Goal: Navigation & Orientation: Find specific page/section

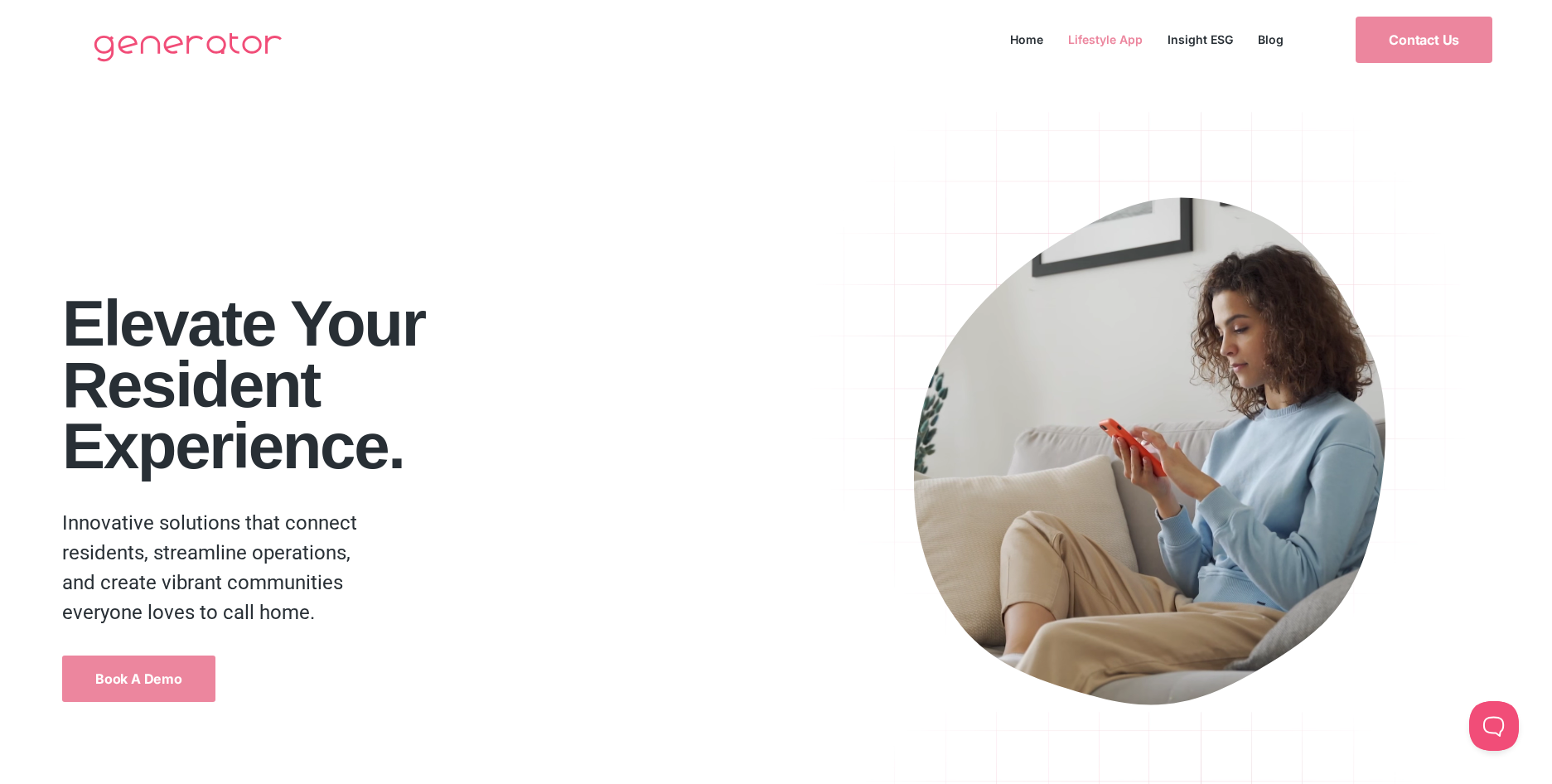
click at [1106, 41] on link "Lifestyle App" at bounding box center [1105, 39] width 100 height 22
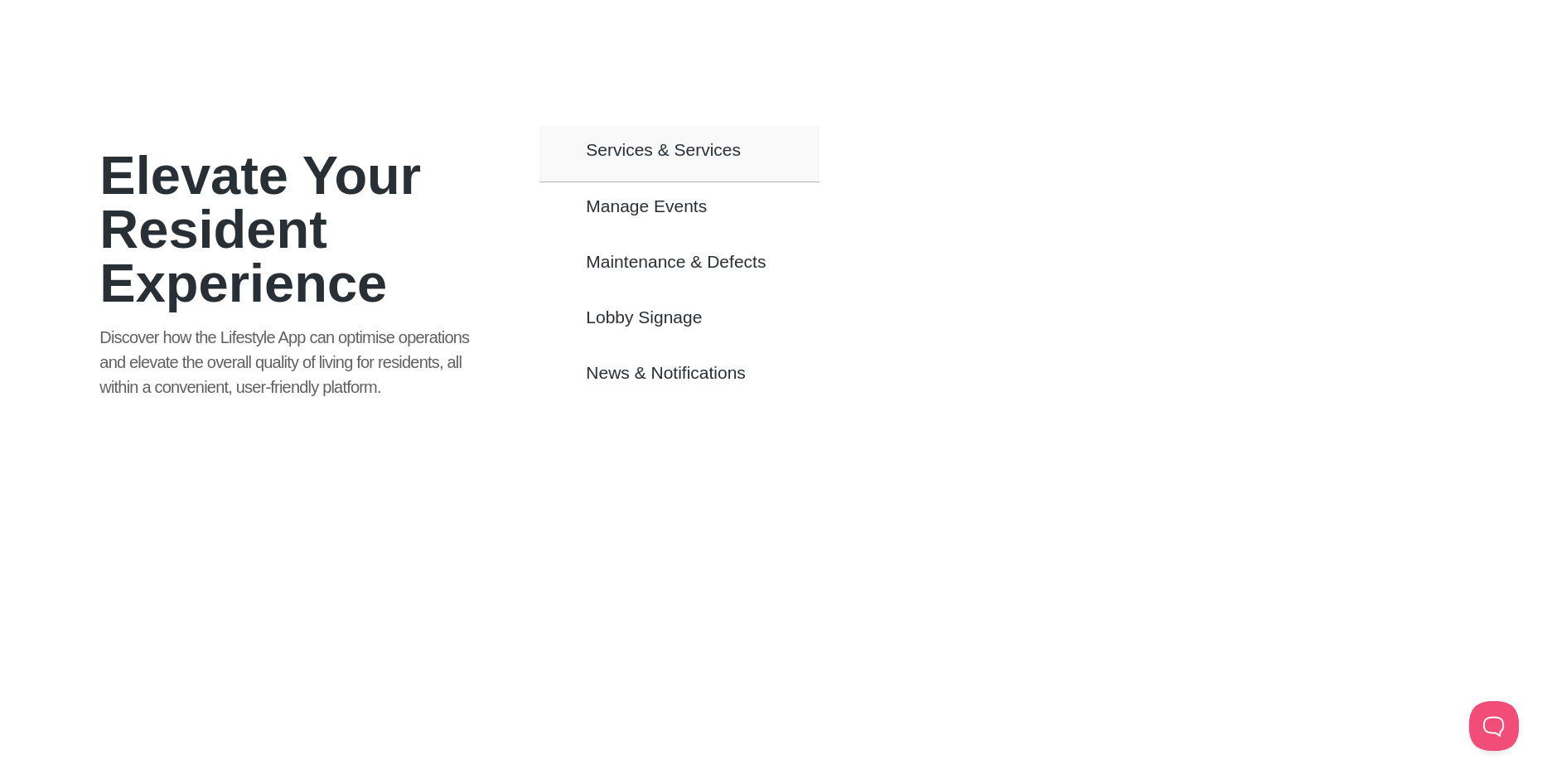
scroll to position [1058, 0]
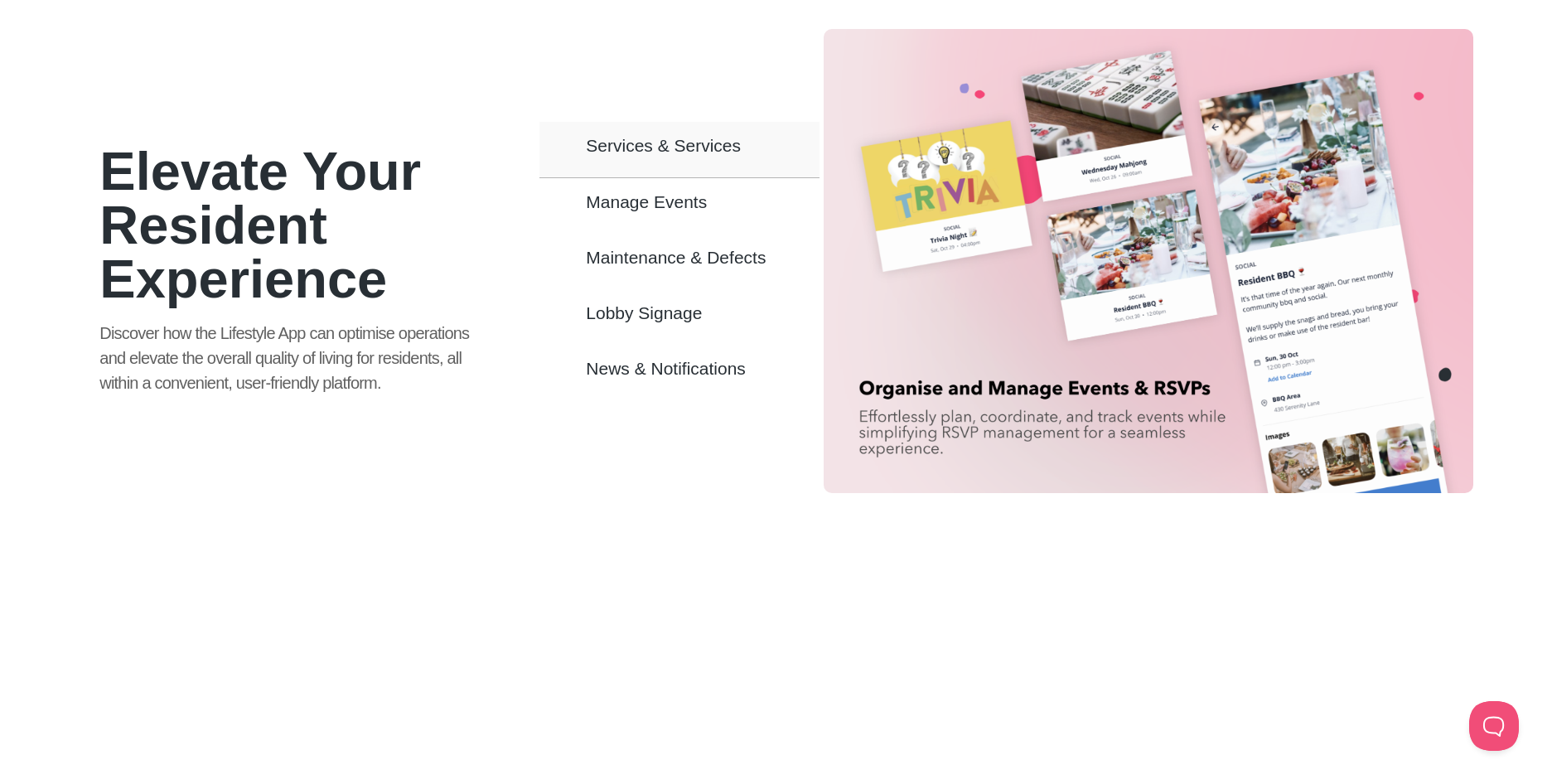
click at [675, 195] on span "Manage Events" at bounding box center [646, 201] width 121 height 14
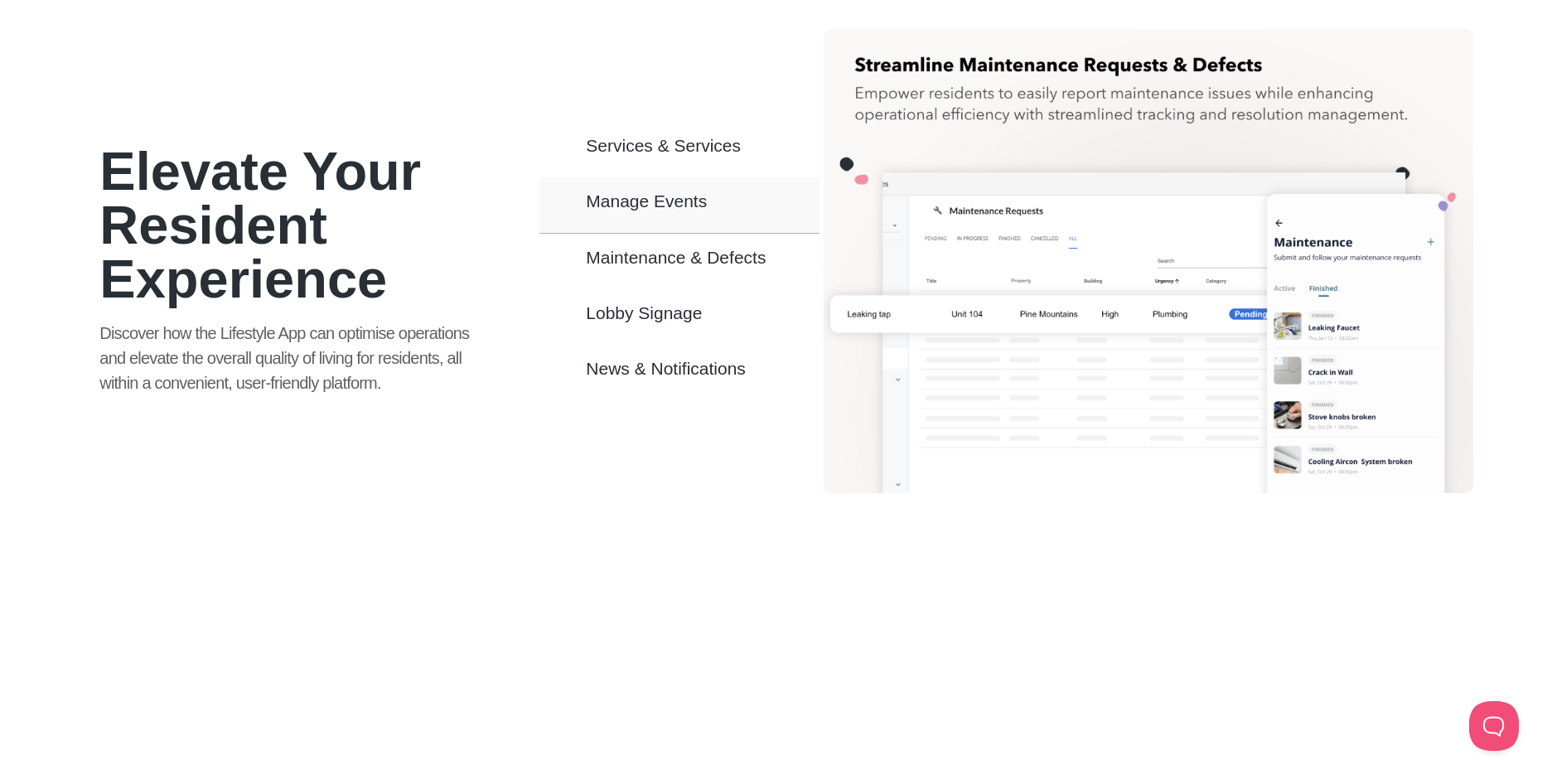
click at [646, 250] on span "Maintenance & Defects" at bounding box center [675, 256] width 180 height 14
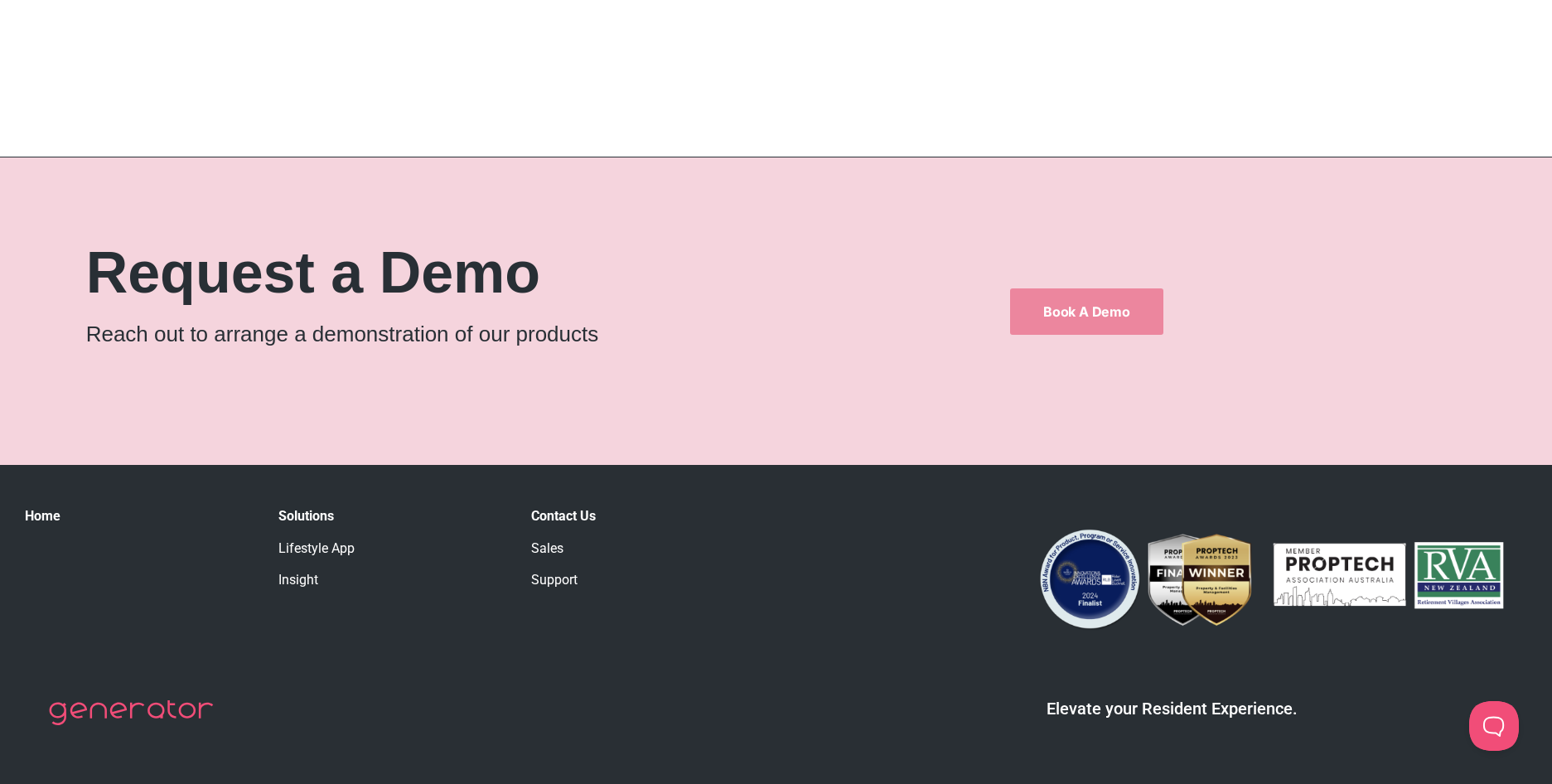
scroll to position [2782, 0]
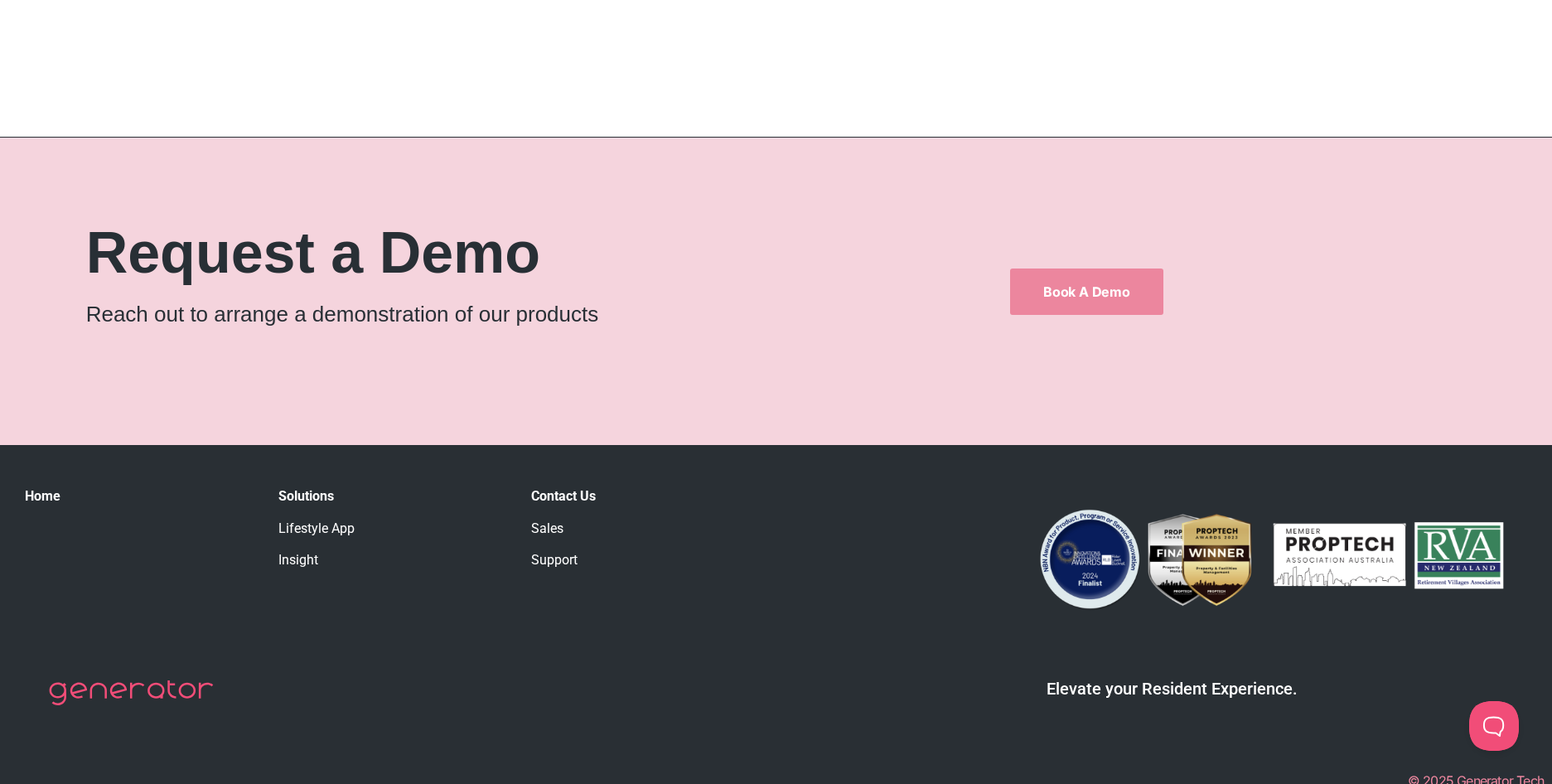
click at [553, 520] on link "Sales" at bounding box center [547, 528] width 32 height 16
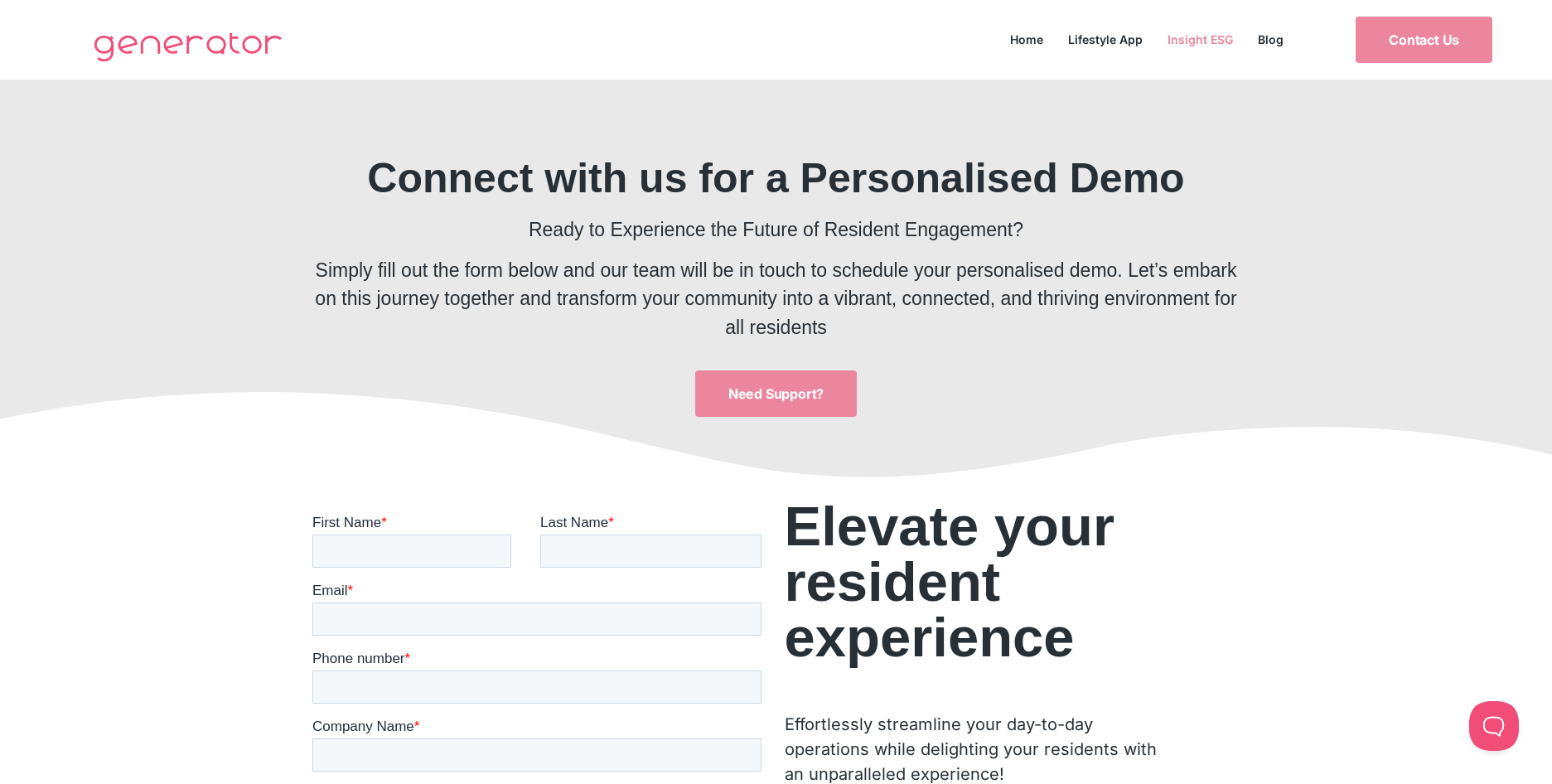
click at [1223, 48] on link "Insight ESG" at bounding box center [1200, 39] width 91 height 22
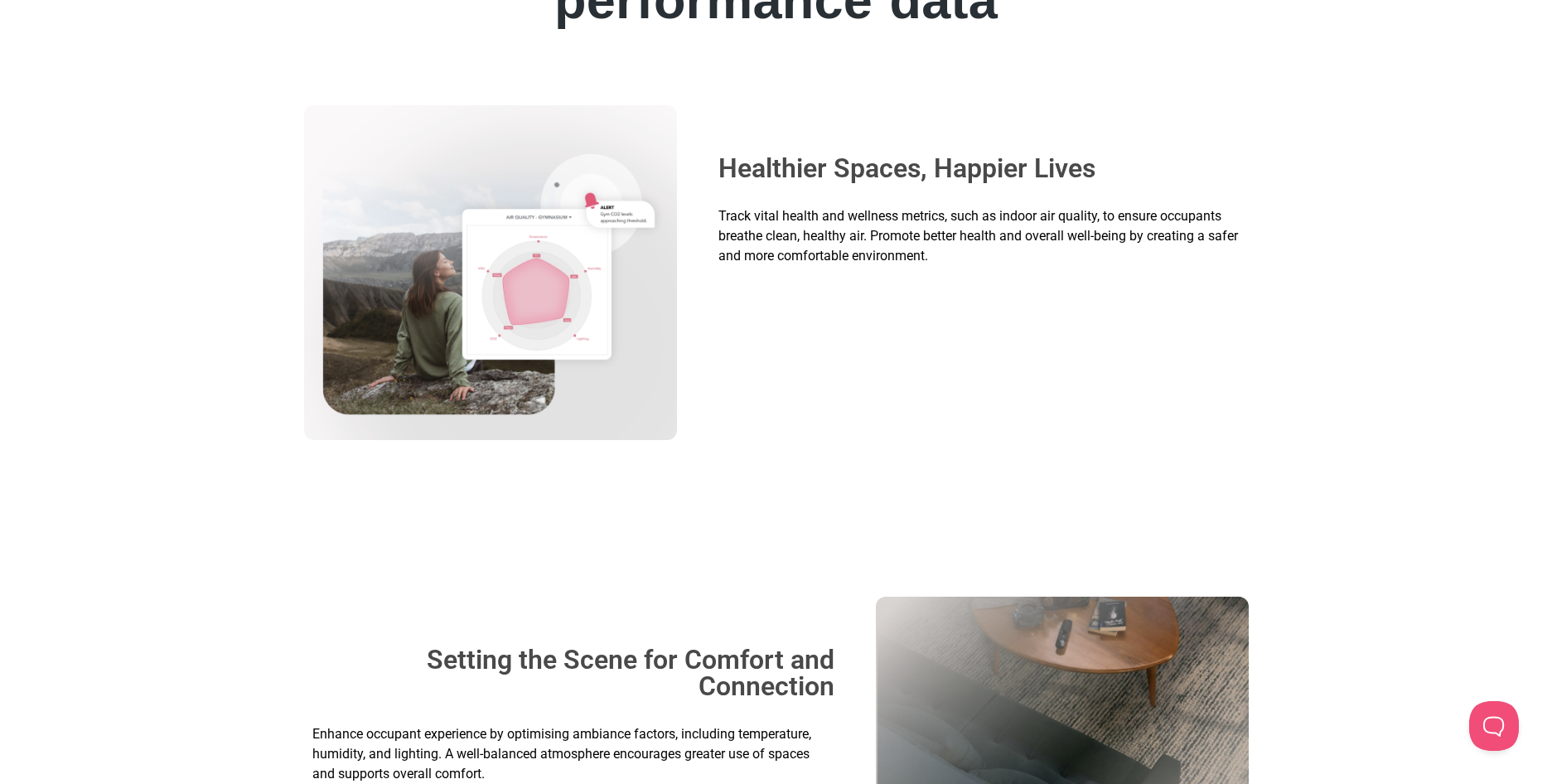
scroll to position [1880, 0]
